Goal: Task Accomplishment & Management: Manage account settings

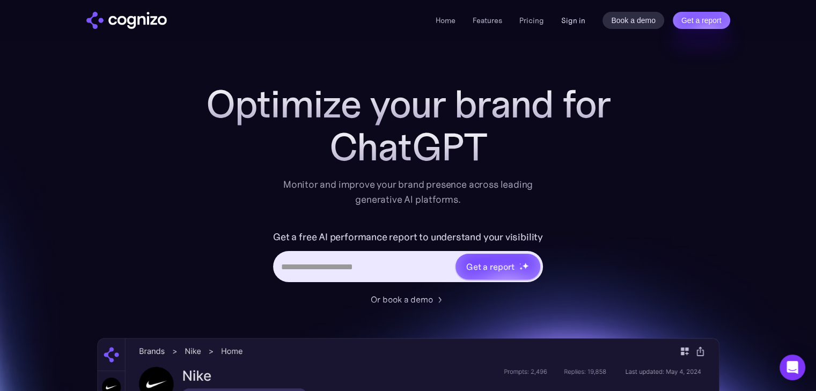
click at [573, 19] on link "Sign in" at bounding box center [573, 20] width 24 height 13
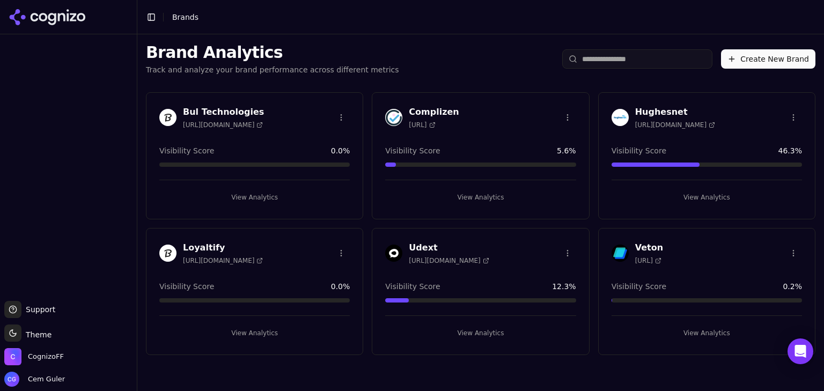
click at [505, 112] on div "Complizen [URL]" at bounding box center [480, 118] width 190 height 24
click at [431, 108] on h3 "Complizen" at bounding box center [434, 112] width 50 height 13
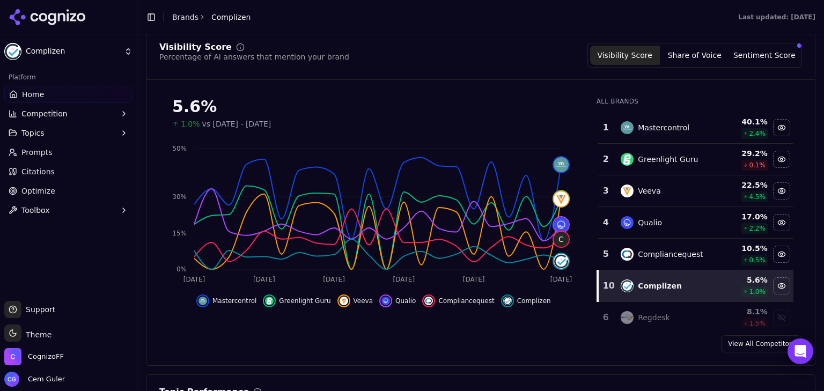
click at [145, 19] on button "Toggle Sidebar" at bounding box center [151, 17] width 15 height 15
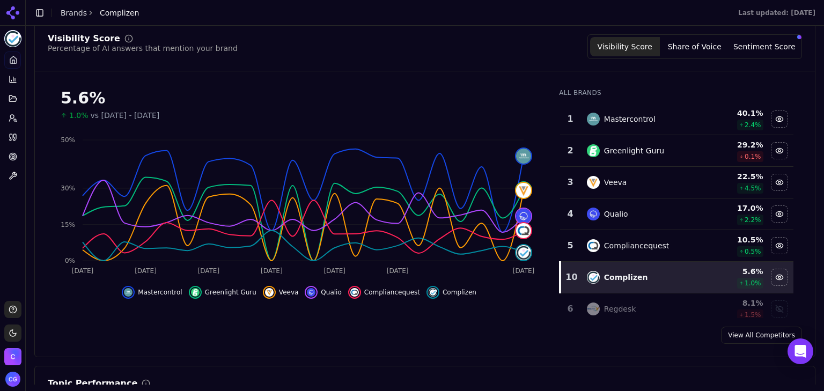
click at [356, 289] on button "Compliancequest" at bounding box center [384, 292] width 72 height 13
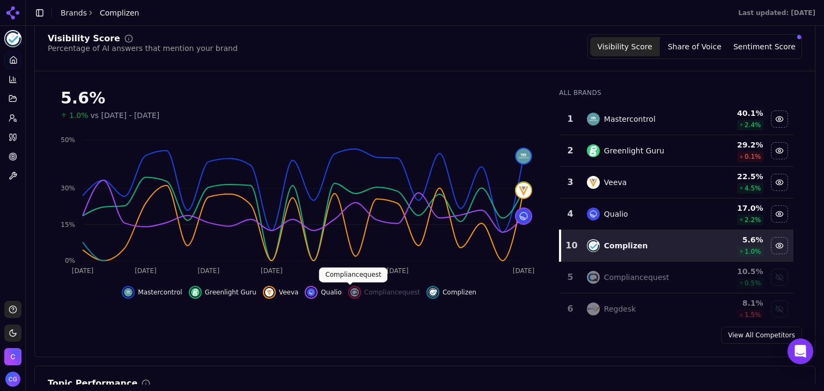
click at [321, 291] on span "Qualio" at bounding box center [331, 292] width 20 height 9
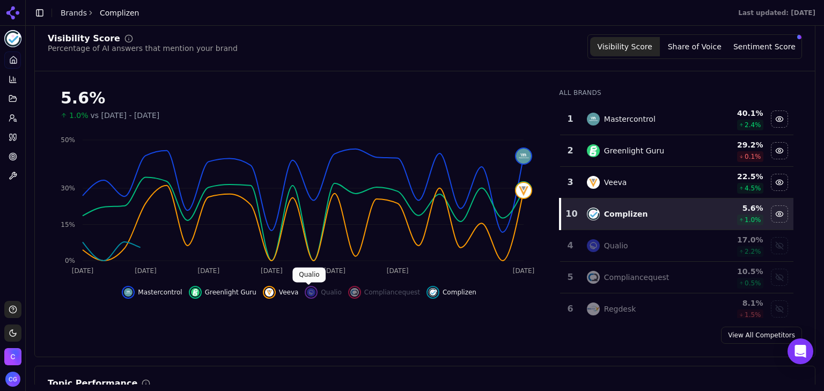
click at [282, 291] on span "Veeva" at bounding box center [289, 292] width 20 height 9
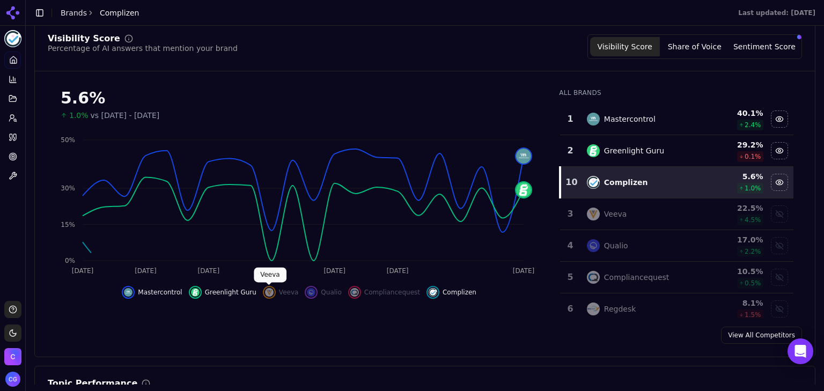
click at [238, 291] on span "Greenlight Guru" at bounding box center [231, 292] width 52 height 9
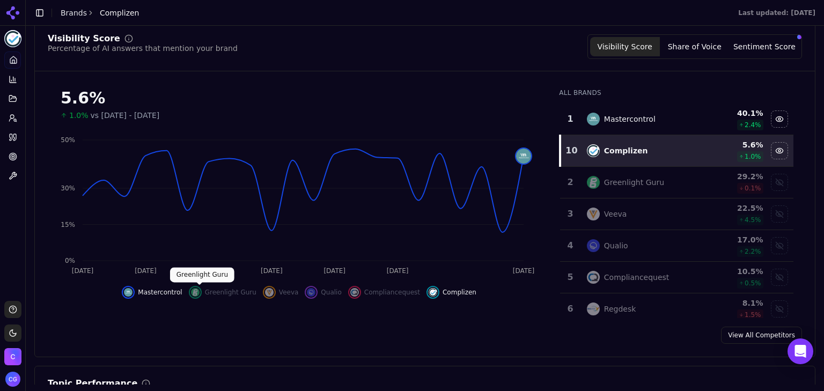
click at [157, 291] on span "Mastercontrol" at bounding box center [160, 292] width 44 height 9
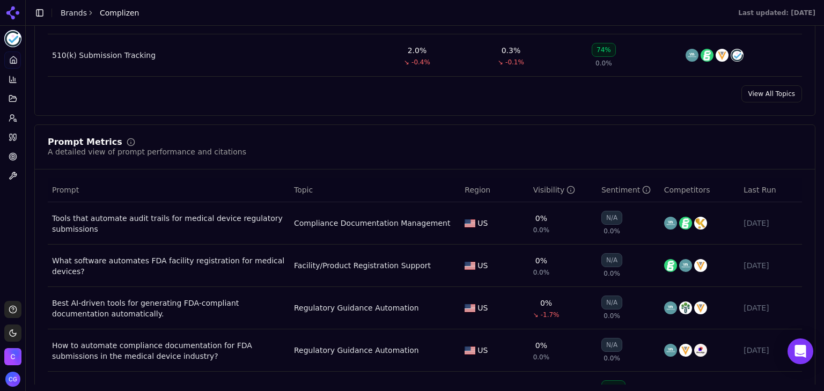
scroll to position [966, 0]
